Goal: Task Accomplishment & Management: Manage account settings

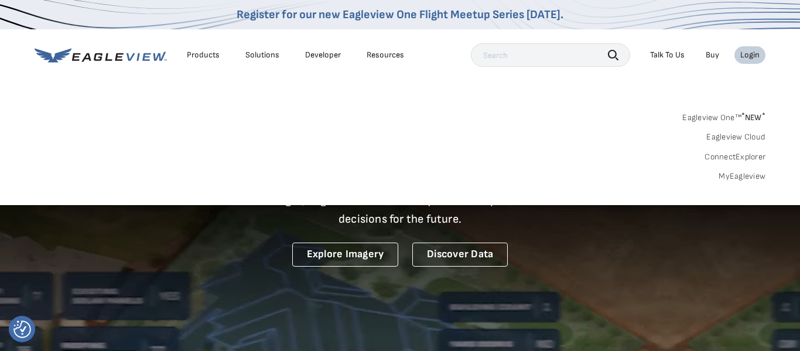
click at [751, 55] on div "Login" at bounding box center [749, 55] width 19 height 11
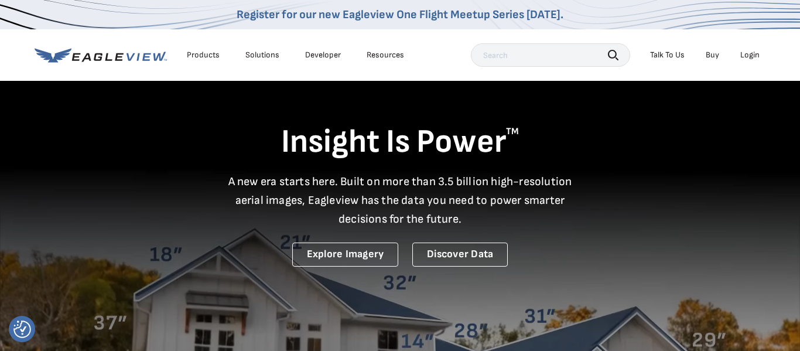
click at [753, 55] on div "Login" at bounding box center [749, 55] width 19 height 11
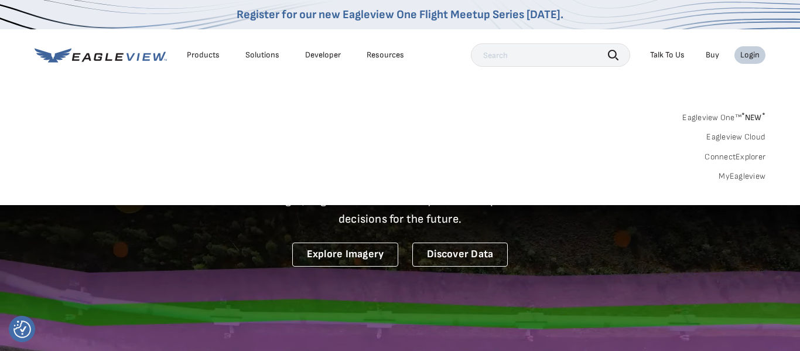
click at [746, 175] on link "MyEagleview" at bounding box center [741, 176] width 47 height 11
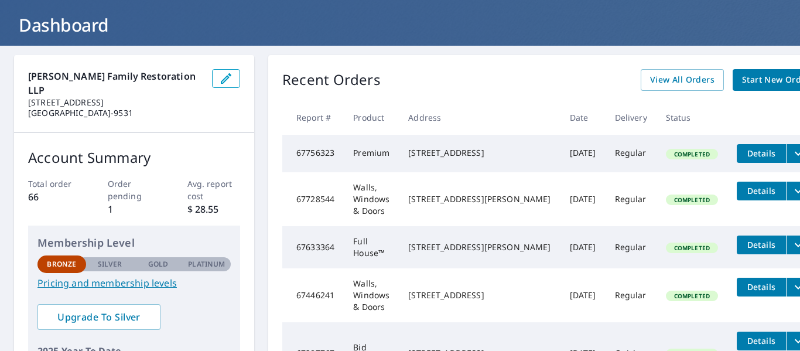
scroll to position [59, 0]
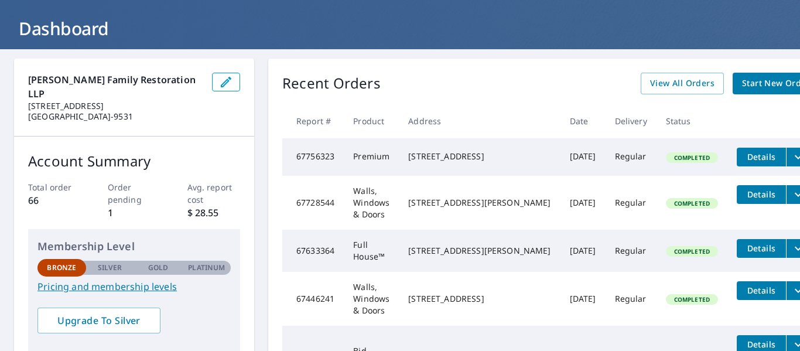
click at [742, 79] on span "Start New Order" at bounding box center [776, 83] width 68 height 15
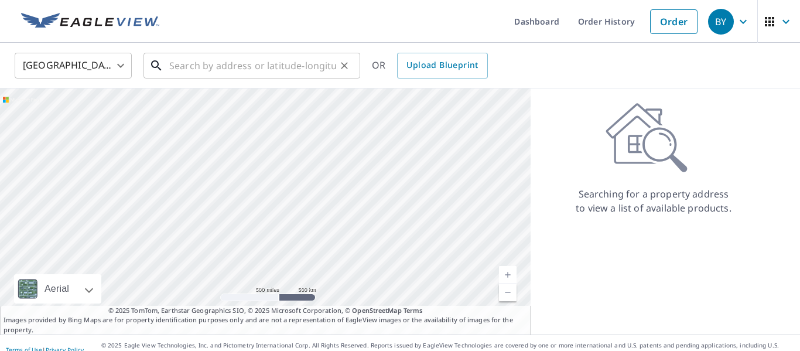
click at [256, 69] on input "text" at bounding box center [252, 65] width 167 height 33
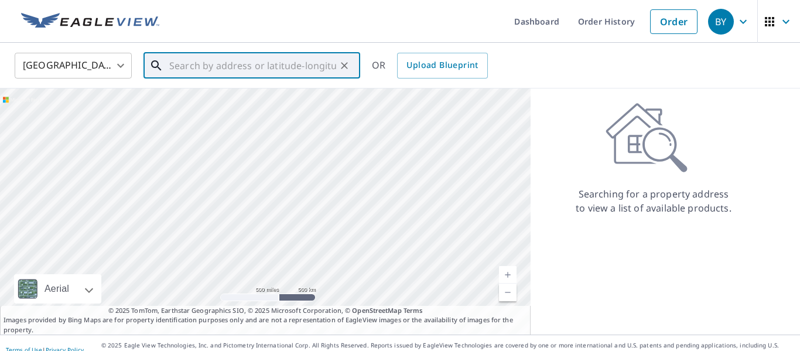
paste input "13101 W Lake Road"
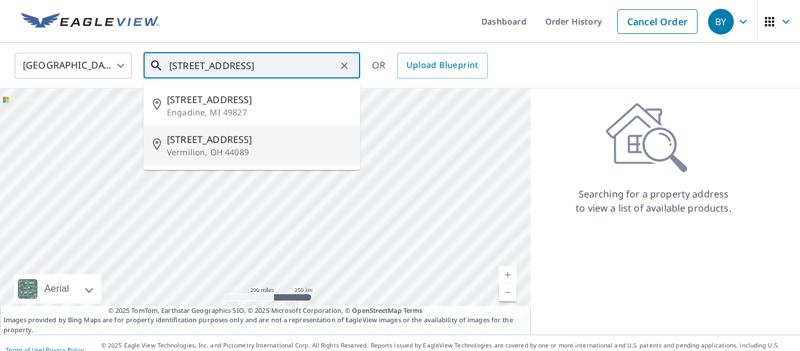
click at [212, 146] on p "Vermilion, OH 44089" at bounding box center [259, 152] width 184 height 12
type input "13101 W Lake Rd Vermilion, OH 44089"
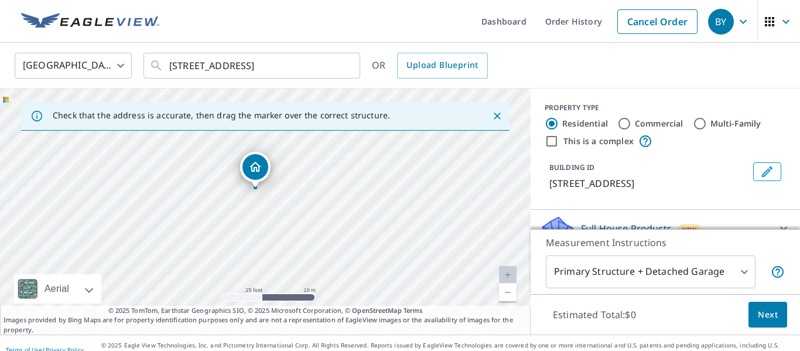
drag, startPoint x: 303, startPoint y: 226, endPoint x: 293, endPoint y: 200, distance: 27.8
click at [293, 200] on div "13101 W Lake Rd Vermilion, OH 44089" at bounding box center [265, 211] width 530 height 246
click at [702, 123] on input "Multi-Family" at bounding box center [699, 123] width 14 height 14
radio input "true"
type input "2"
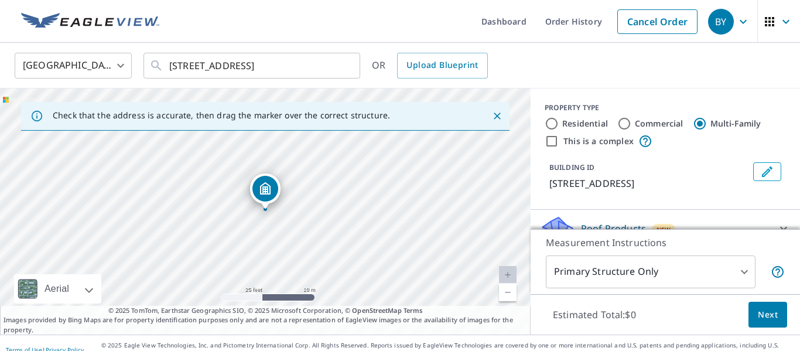
click at [702, 124] on input "Multi-Family" at bounding box center [699, 123] width 14 height 14
click at [695, 123] on input "Multi-Family" at bounding box center [699, 123] width 14 height 14
click at [550, 124] on input "Residential" at bounding box center [551, 123] width 14 height 14
radio input "true"
type input "1"
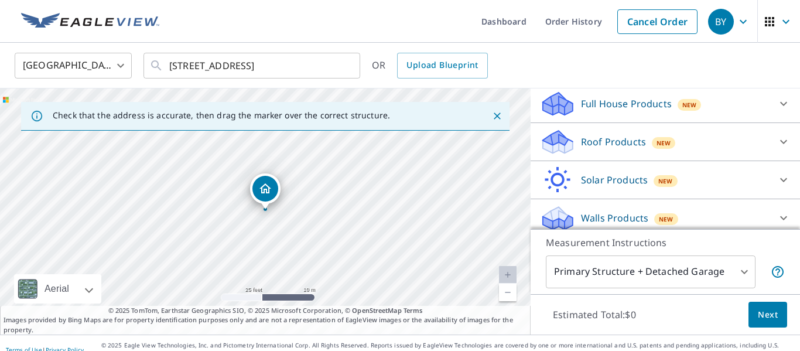
scroll to position [133, 0]
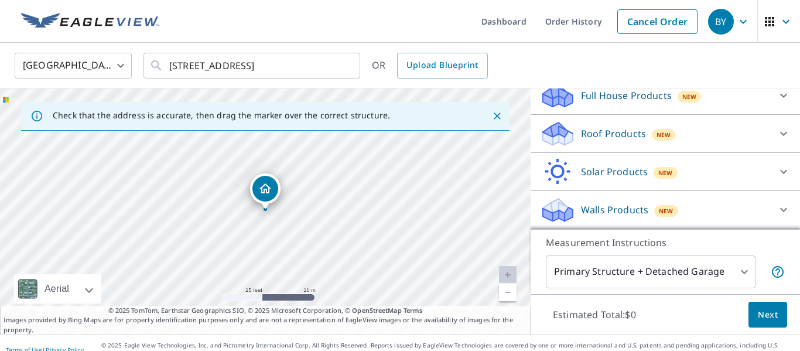
click at [626, 211] on p "Walls Products" at bounding box center [614, 210] width 67 height 14
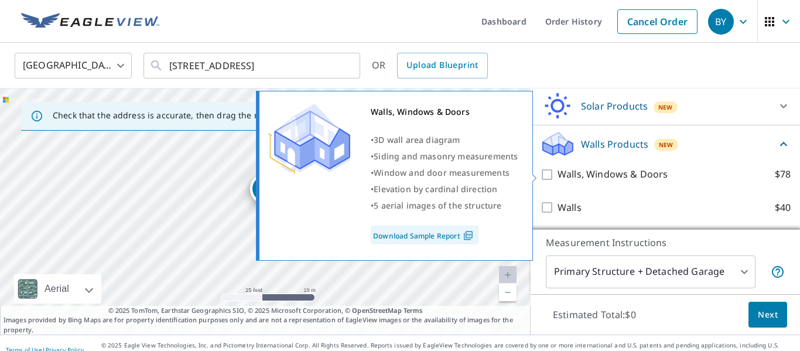
click at [547, 173] on input "Walls, Windows & Doors $78" at bounding box center [549, 174] width 18 height 14
checkbox input "true"
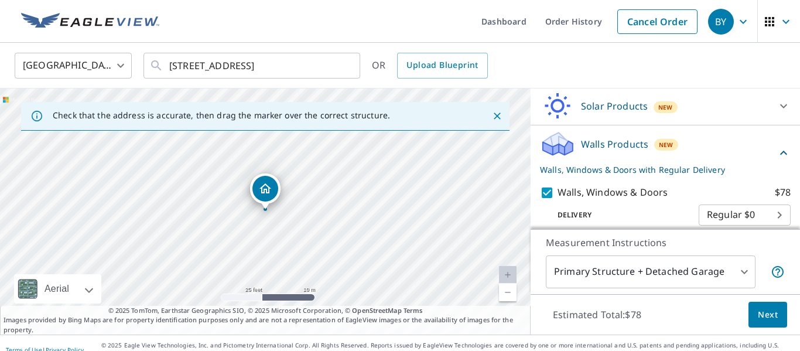
scroll to position [242, 0]
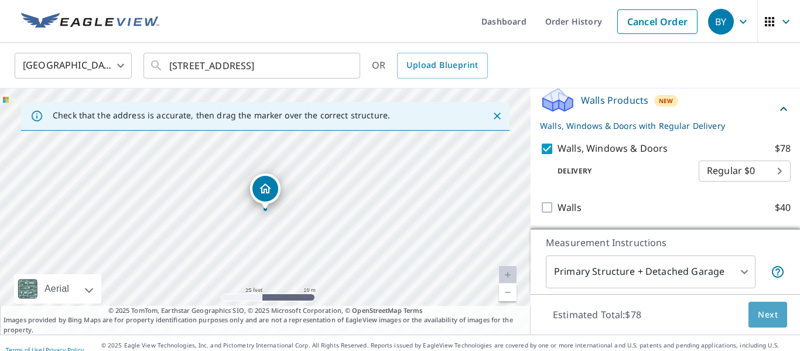
click at [762, 310] on span "Next" at bounding box center [767, 314] width 20 height 15
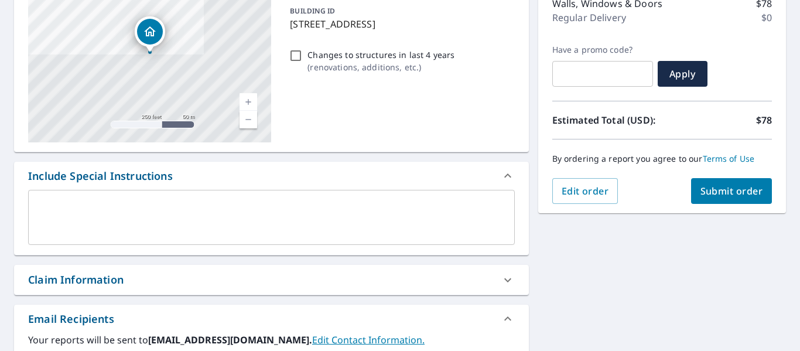
scroll to position [162, 0]
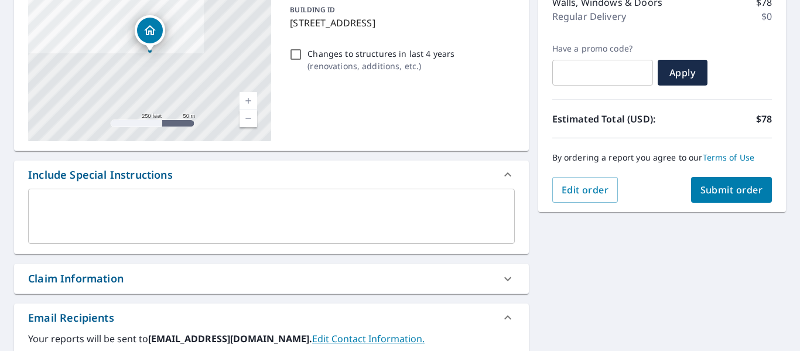
click at [726, 190] on span "Submit order" at bounding box center [731, 189] width 63 height 13
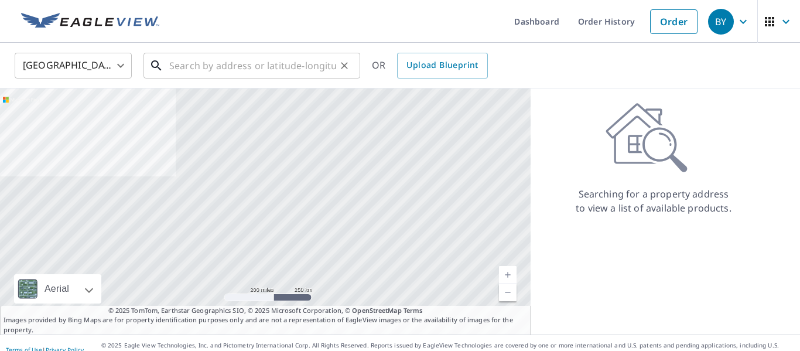
click at [222, 70] on input "text" at bounding box center [252, 65] width 167 height 33
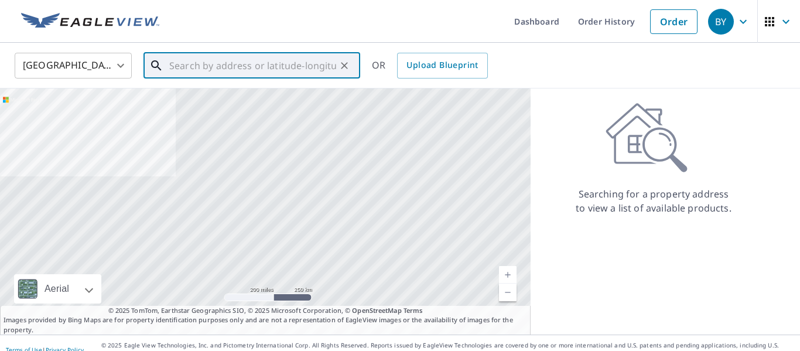
paste input "13109 W Lake Road"
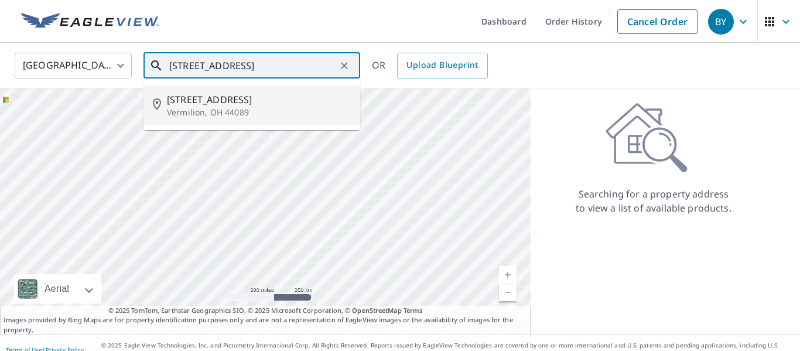
click at [217, 109] on p "Vermilion, OH 44089" at bounding box center [259, 113] width 184 height 12
type input "13109 W Lake Rd Vermilion, OH 44089"
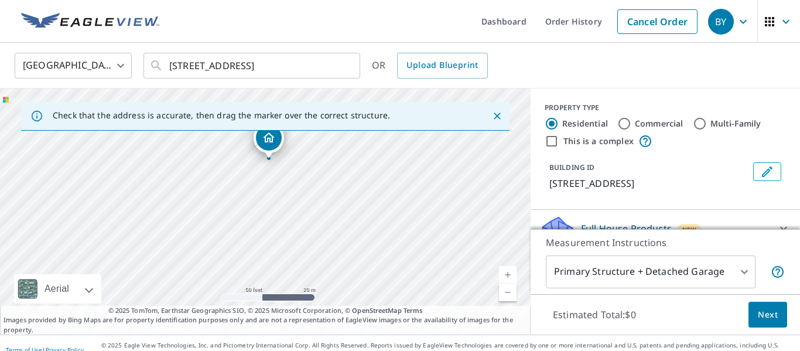
drag, startPoint x: 282, startPoint y: 250, endPoint x: 286, endPoint y: 198, distance: 52.3
click at [286, 198] on div "13109 W Lake Rd Vermilion, OH 44089" at bounding box center [265, 211] width 530 height 246
drag, startPoint x: 287, startPoint y: 190, endPoint x: 315, endPoint y: 246, distance: 62.0
click at [315, 246] on div "13109 W Lake Rd Vermilion, OH 44089" at bounding box center [265, 211] width 530 height 246
drag, startPoint x: 314, startPoint y: 223, endPoint x: 354, endPoint y: 273, distance: 64.1
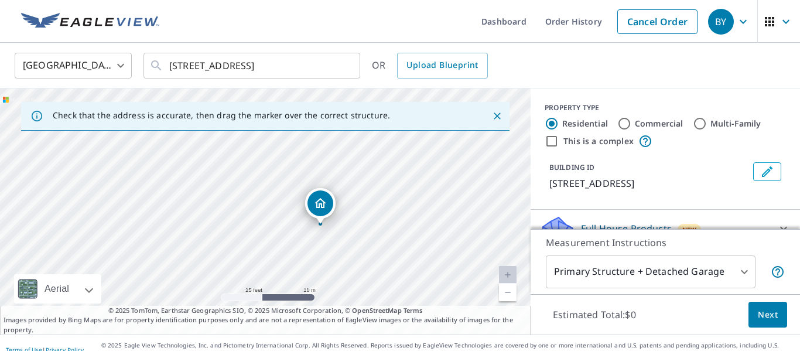
click at [354, 273] on div "13109 W Lake Rd Vermilion, OH 44089" at bounding box center [265, 211] width 530 height 246
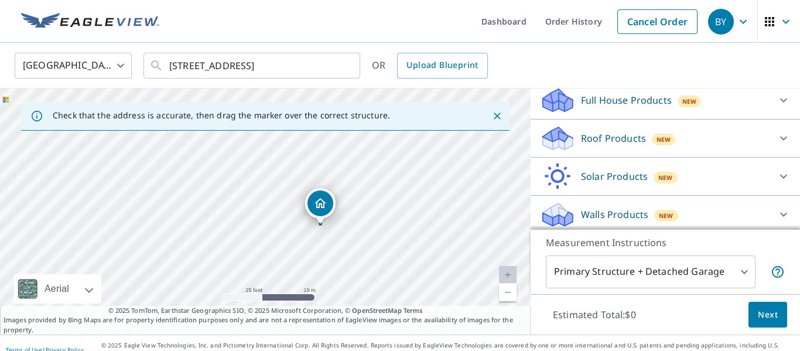
scroll to position [133, 0]
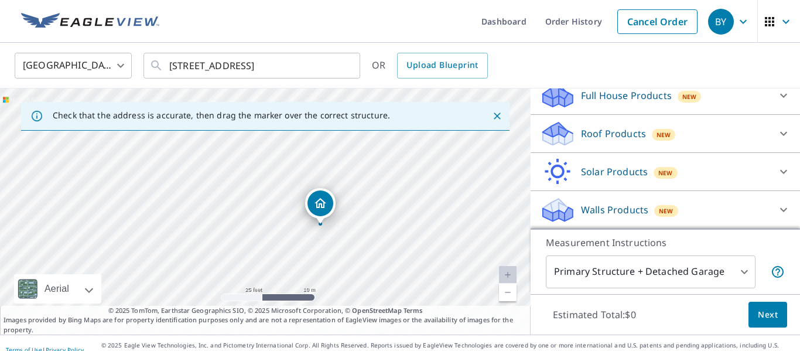
click at [558, 204] on icon at bounding box center [558, 205] width 30 height 15
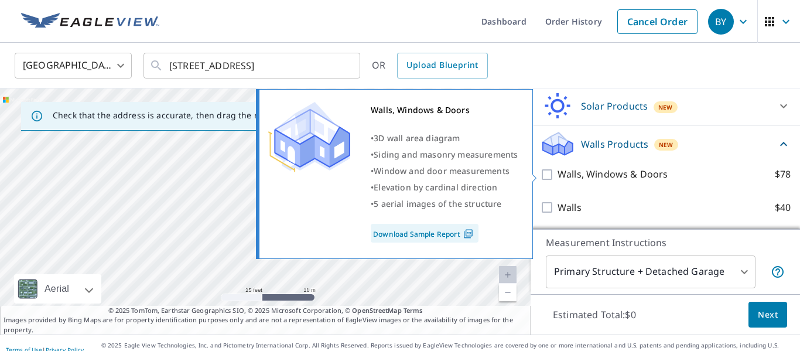
click at [551, 173] on input "Walls, Windows & Doors $78" at bounding box center [549, 174] width 18 height 14
checkbox input "true"
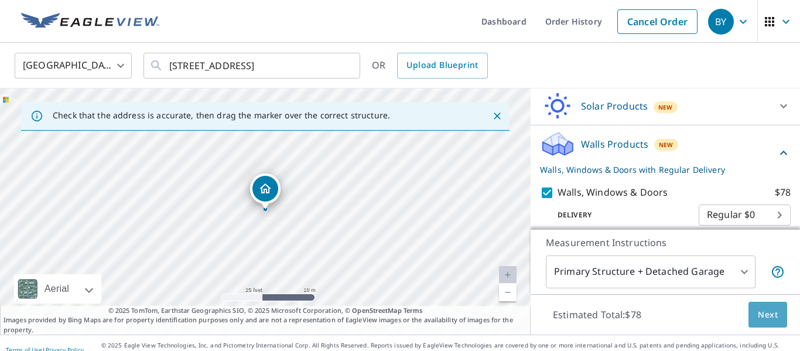
click at [775, 315] on span "Next" at bounding box center [767, 314] width 20 height 15
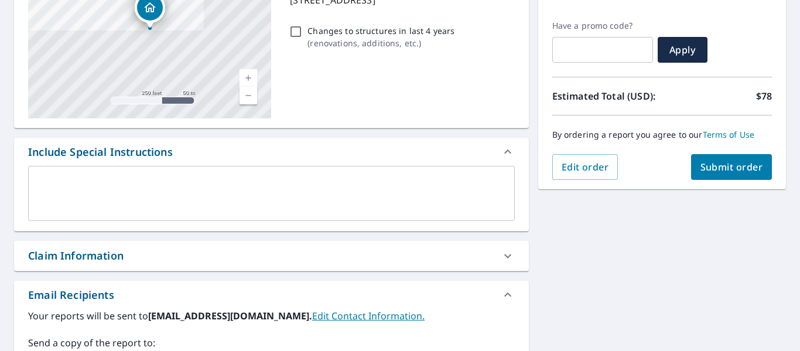
scroll to position [187, 0]
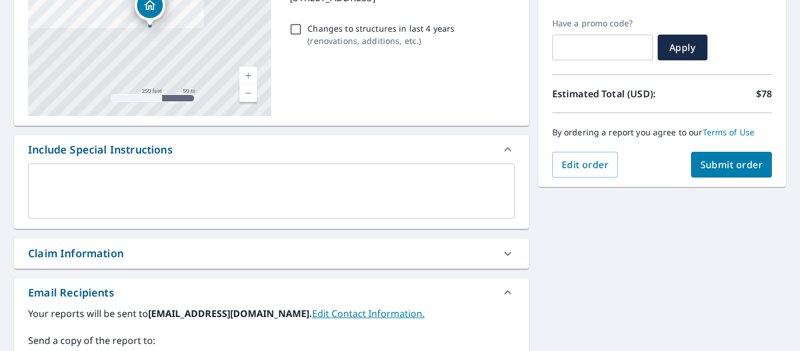
click at [739, 161] on span "Submit order" at bounding box center [731, 164] width 63 height 13
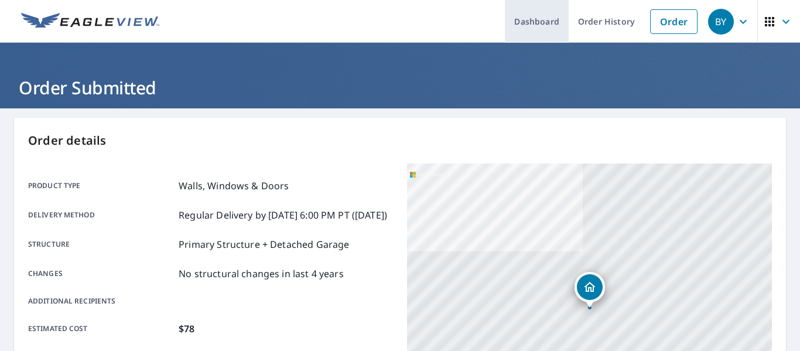
click at [538, 25] on link "Dashboard" at bounding box center [537, 21] width 64 height 43
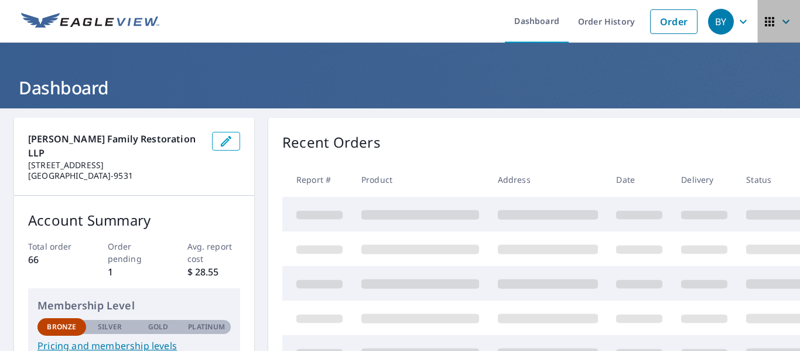
click at [775, 21] on icon "button" at bounding box center [769, 22] width 14 height 14
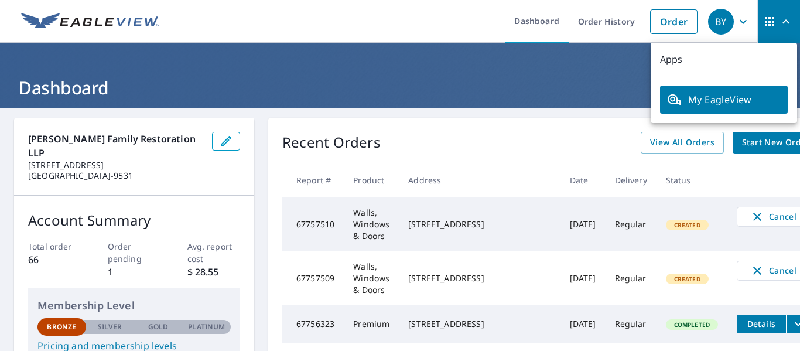
click at [703, 101] on span "My EagleView" at bounding box center [724, 99] width 114 height 14
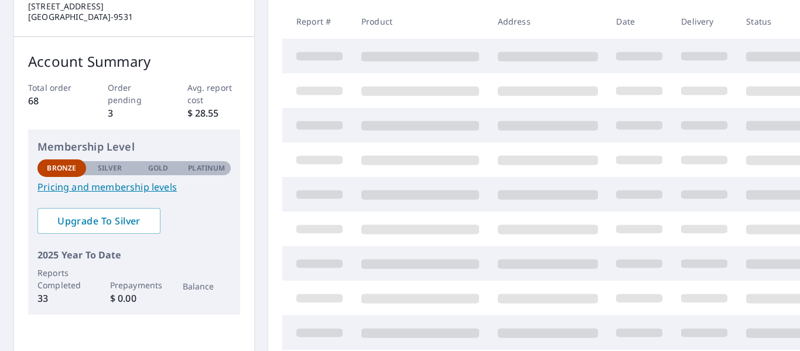
scroll to position [159, 0]
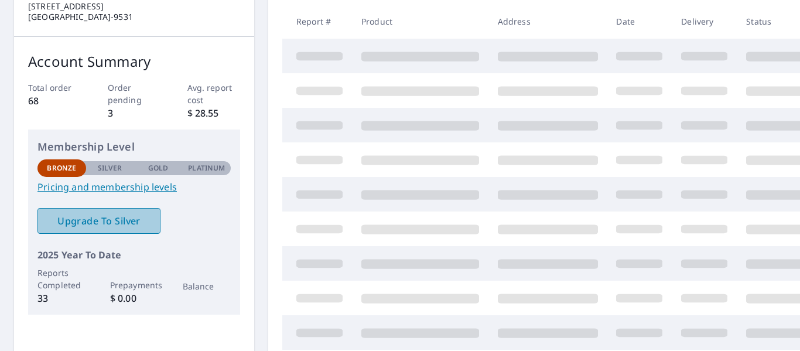
click at [109, 214] on span "Upgrade To Silver" at bounding box center [99, 220] width 104 height 13
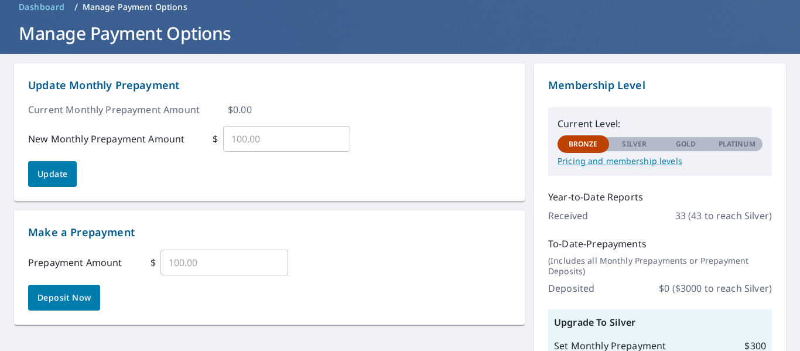
scroll to position [54, 0]
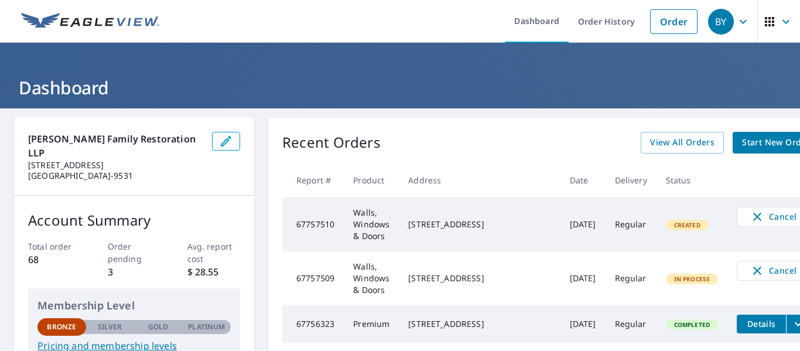
click at [744, 19] on icon "button" at bounding box center [743, 22] width 14 height 14
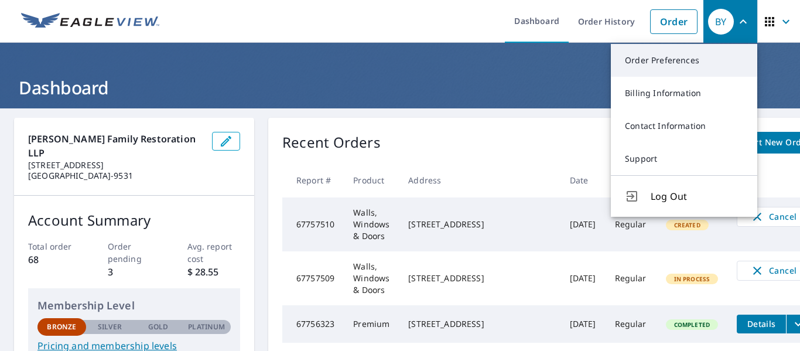
click at [668, 57] on link "Order Preferences" at bounding box center [684, 60] width 146 height 33
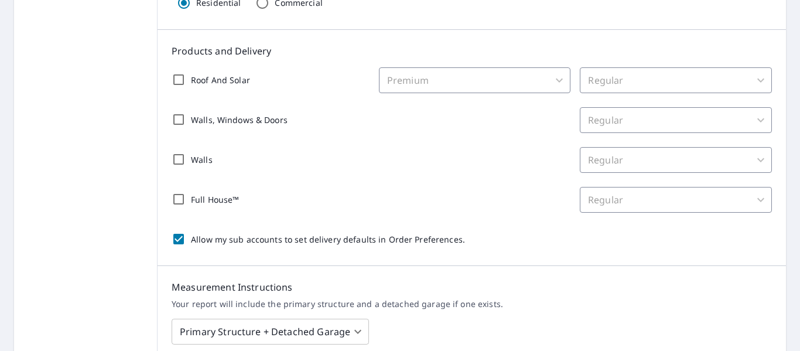
scroll to position [233, 0]
click at [174, 82] on input "Roof And Solar" at bounding box center [178, 80] width 25 height 25
checkbox input "true"
click at [174, 121] on input "Walls, Windows & Doors" at bounding box center [178, 120] width 25 height 25
checkbox input "true"
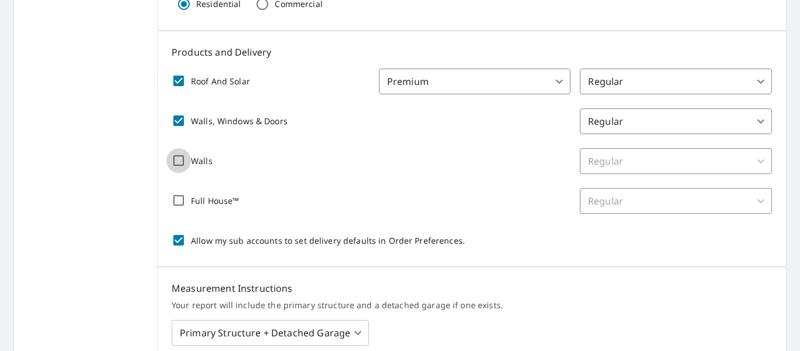
click at [180, 160] on input "Walls" at bounding box center [178, 160] width 25 height 25
checkbox input "true"
checkbox input "false"
click at [174, 210] on input "Full House™" at bounding box center [178, 200] width 25 height 25
checkbox input "true"
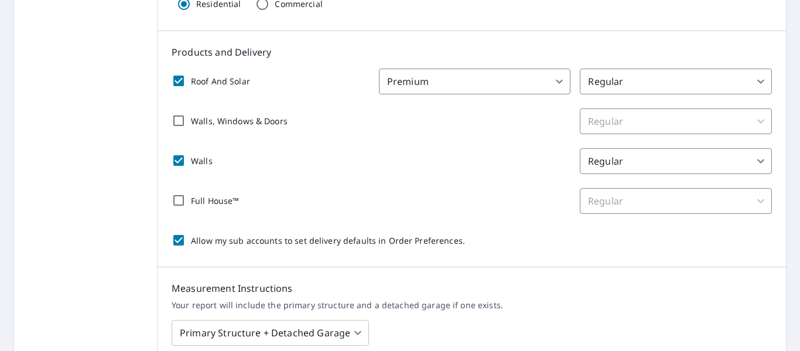
checkbox input "false"
click at [177, 202] on input "Full House™" at bounding box center [178, 200] width 25 height 25
checkbox input "false"
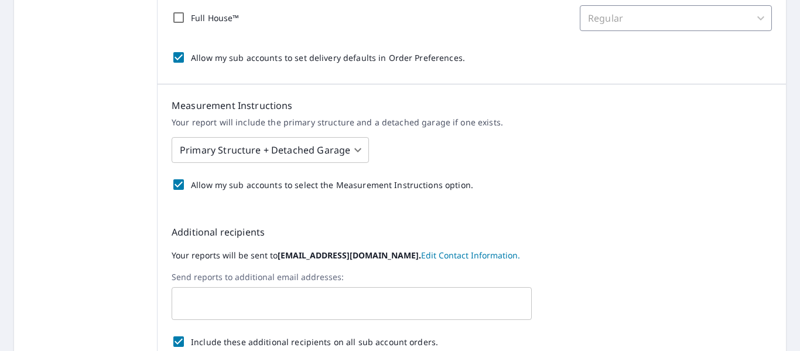
scroll to position [422, 0]
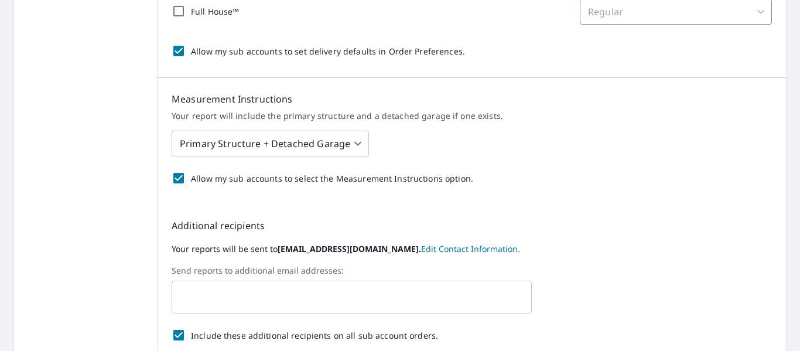
click at [355, 150] on body "BY BY Dashboard Order History Order BY Dashboard / Order Preferences / Product …" at bounding box center [400, 175] width 800 height 351
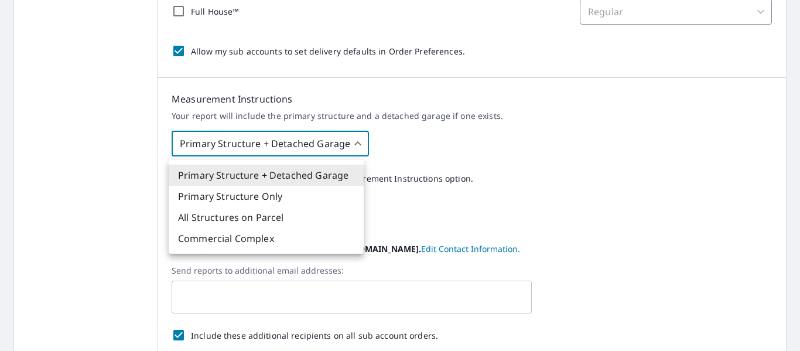
click at [354, 139] on div at bounding box center [400, 175] width 800 height 351
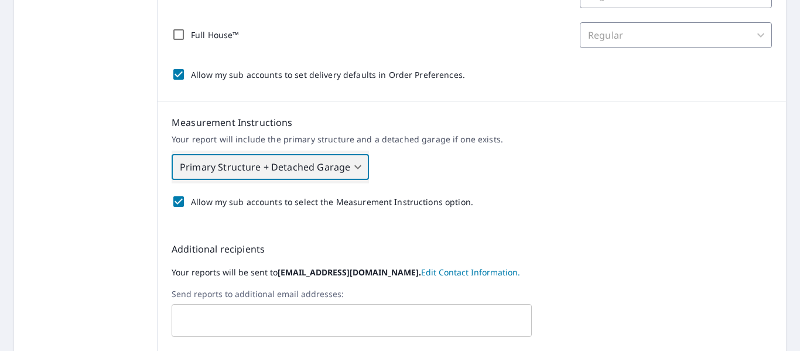
scroll to position [395, 0]
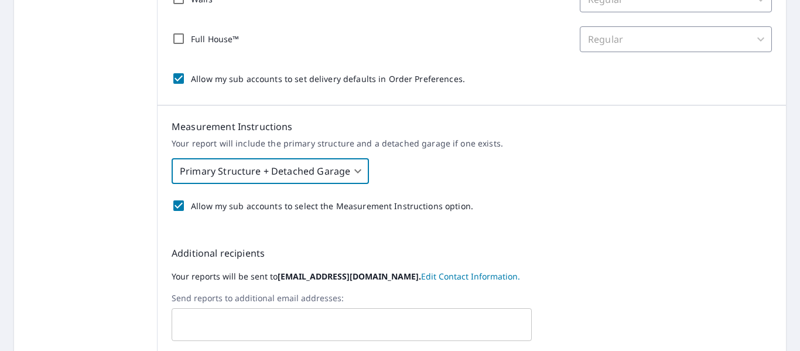
click at [177, 207] on input "Allow my sub accounts to select the Measurement Instructions option." at bounding box center [178, 205] width 25 height 25
checkbox input "false"
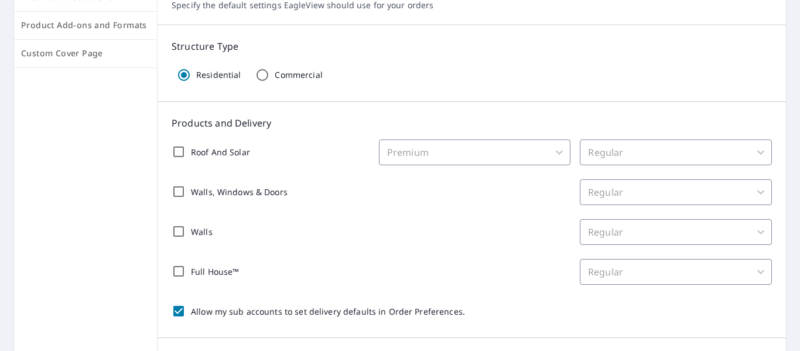
scroll to position [161, 0]
click at [177, 191] on input "Walls, Windows & Doors" at bounding box center [178, 192] width 25 height 25
checkbox input "true"
click at [175, 316] on input "Allow my sub accounts to set delivery defaults in Order Preferences." at bounding box center [178, 312] width 25 height 25
checkbox input "false"
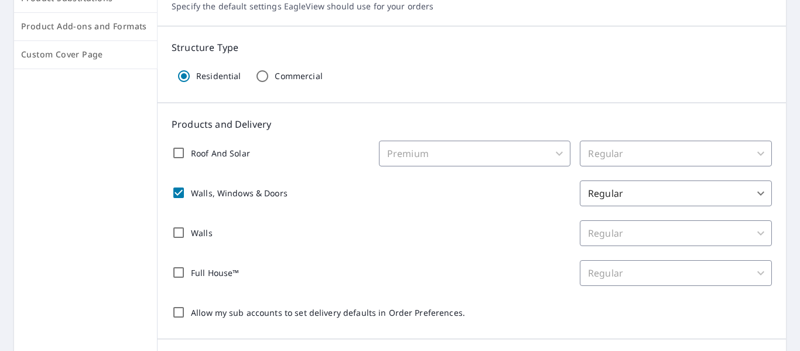
click at [179, 272] on input "Full House™" at bounding box center [178, 272] width 25 height 25
checkbox input "true"
checkbox input "false"
click at [177, 311] on input "Allow my sub accounts to set delivery defaults in Order Preferences." at bounding box center [178, 312] width 25 height 25
checkbox input "true"
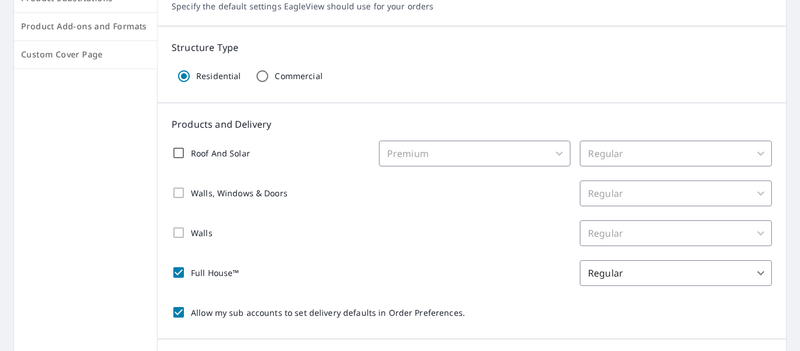
click at [177, 275] on input "Full House™" at bounding box center [178, 272] width 25 height 25
checkbox input "false"
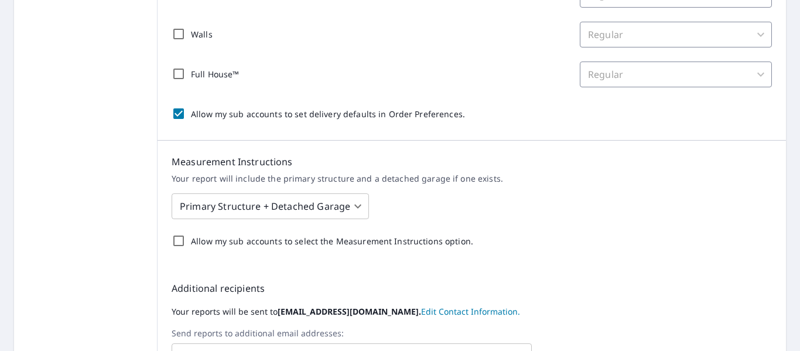
scroll to position [372, 0]
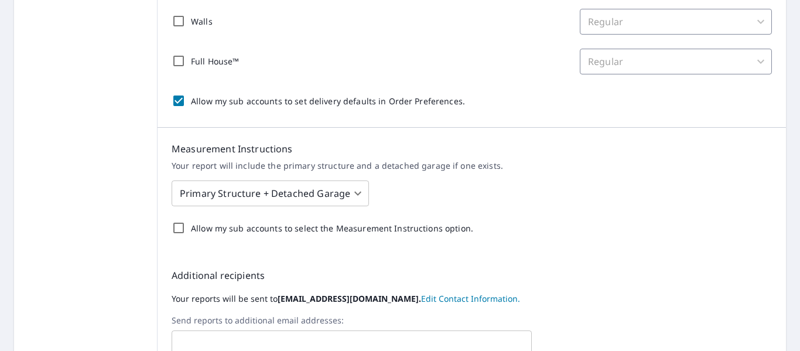
click at [176, 224] on input "Allow my sub accounts to select the Measurement Instructions option." at bounding box center [178, 227] width 25 height 25
checkbox input "true"
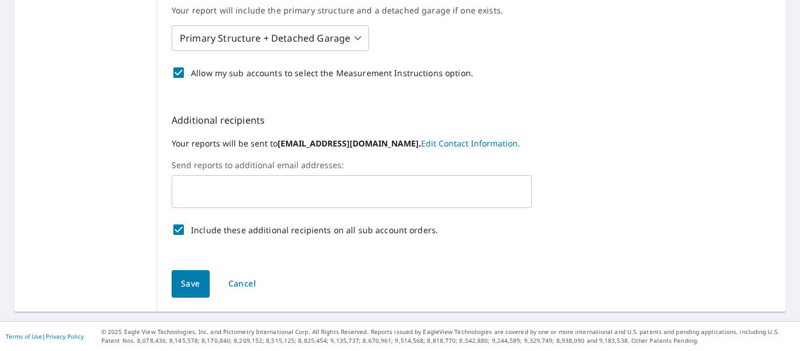
click at [181, 286] on span "Save" at bounding box center [190, 283] width 19 height 15
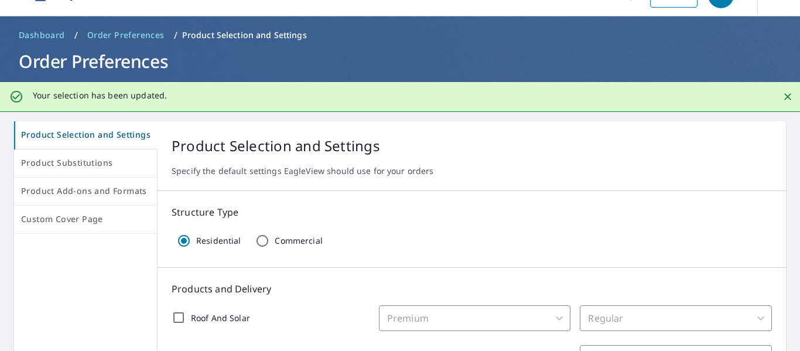
scroll to position [0, 0]
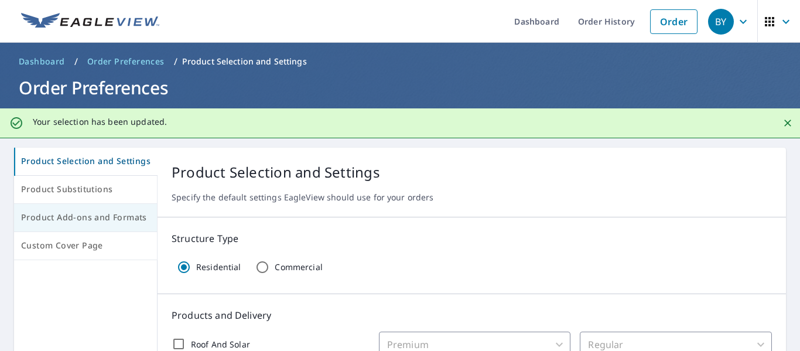
click at [100, 216] on span "Product Add-ons and Formats" at bounding box center [85, 217] width 129 height 15
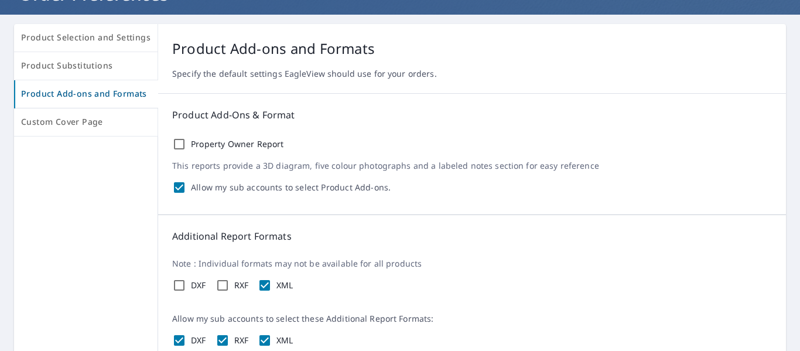
scroll to position [93, 0]
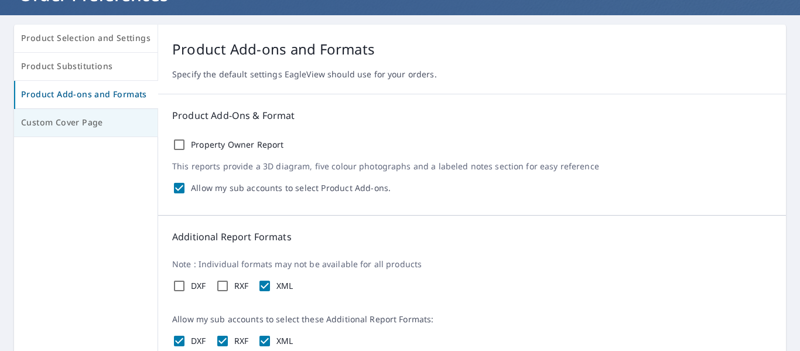
click at [60, 126] on span "Custom Cover Page" at bounding box center [85, 122] width 129 height 15
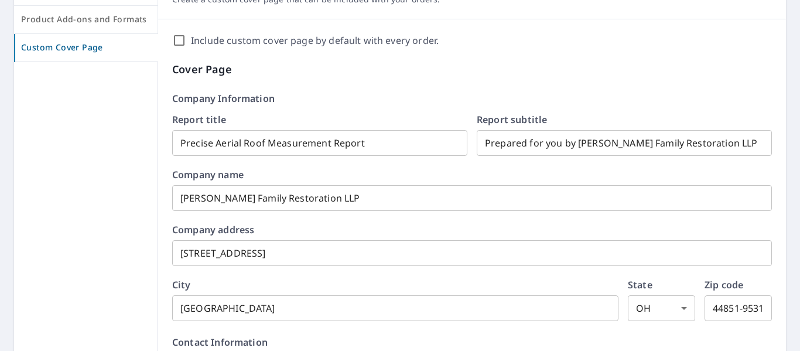
scroll to position [169, 0]
click at [323, 201] on input "[PERSON_NAME] Family Restoration LLP" at bounding box center [471, 196] width 599 height 33
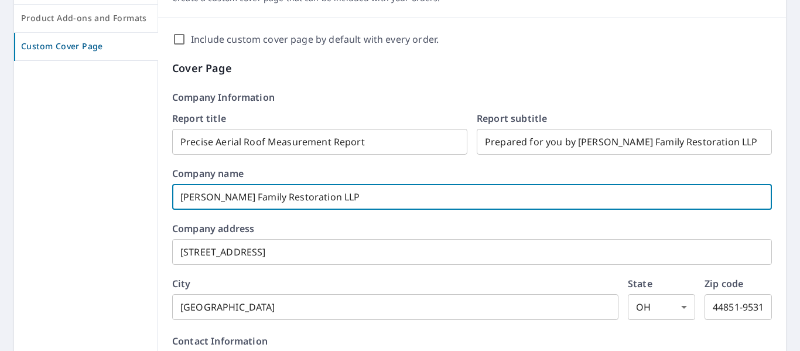
click at [323, 201] on input "[PERSON_NAME] Family Restoration LLP" at bounding box center [471, 196] width 599 height 33
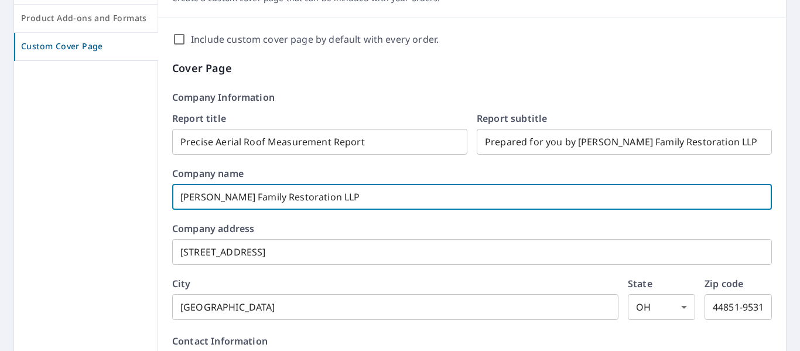
click at [323, 201] on input "[PERSON_NAME] Family Restoration LLP" at bounding box center [471, 196] width 599 height 33
type input "Yoders Family Restoration LLC"
click at [294, 249] on input "1884 Prospect Rd Unit C" at bounding box center [471, 251] width 599 height 33
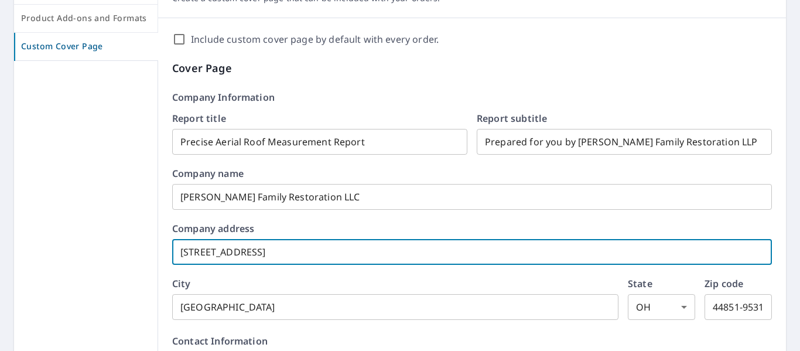
click at [294, 249] on input "1884 Prospect Rd Unit C" at bounding box center [471, 251] width 599 height 33
type input "764 Main St"
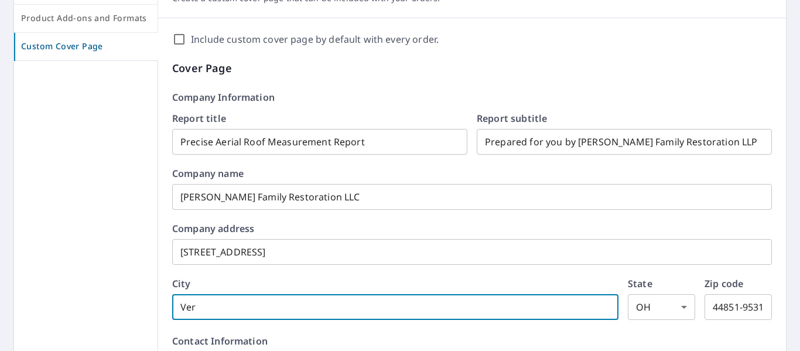
type input "Vermilion"
click at [721, 305] on input "44851-9531" at bounding box center [737, 306] width 67 height 33
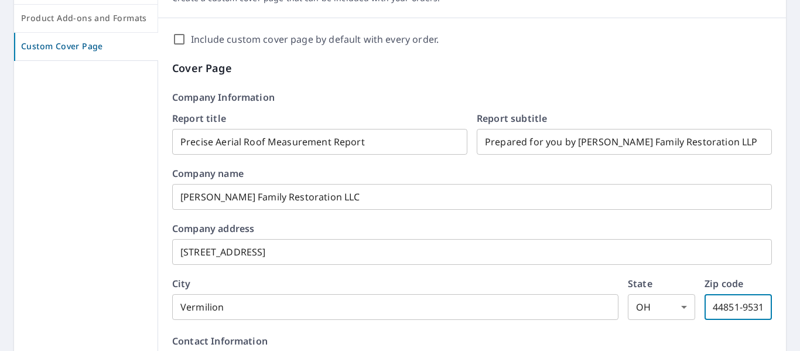
click at [721, 305] on input "44851-9531" at bounding box center [737, 306] width 67 height 33
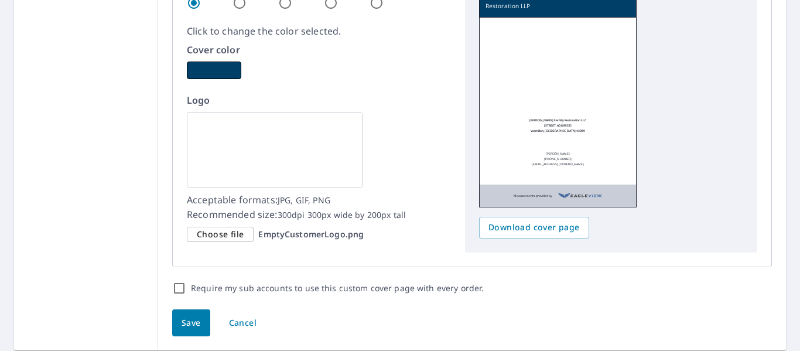
scroll to position [808, 0]
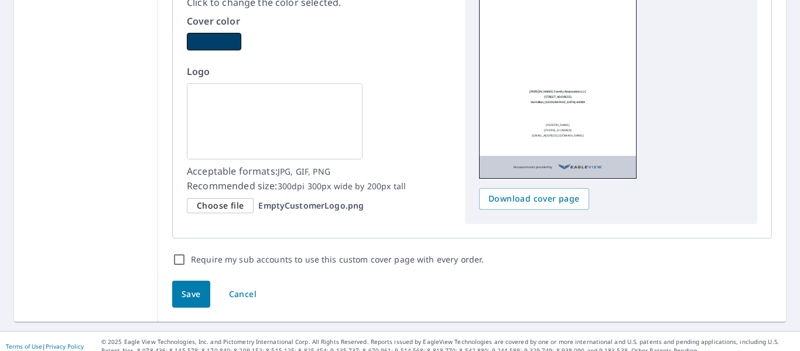
type input "44089"
click at [183, 287] on span "Save" at bounding box center [190, 294] width 19 height 15
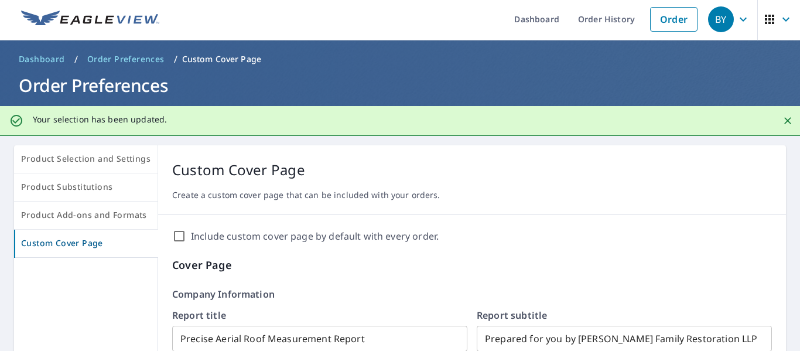
scroll to position [0, 0]
